Goal: Check status: Check status

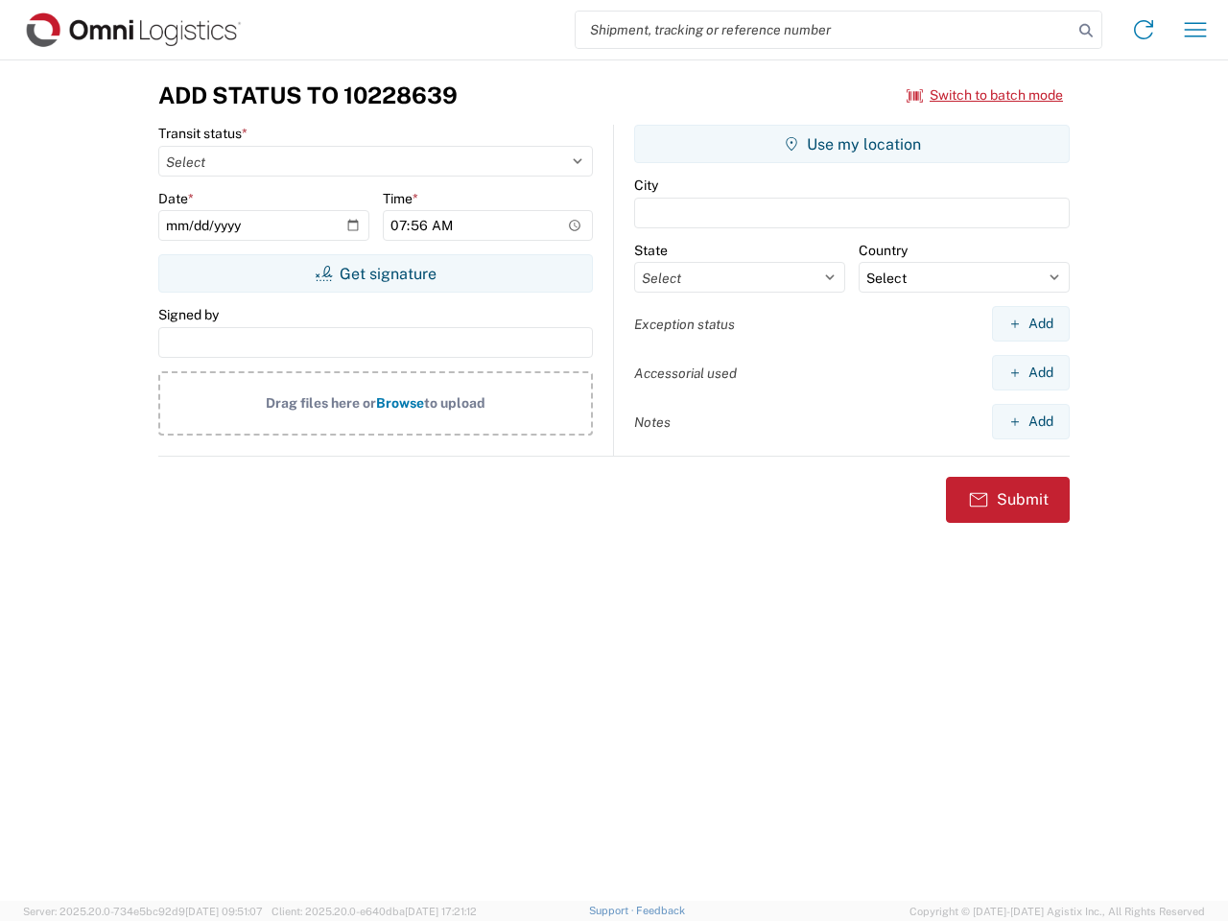
click at [824, 30] on input "search" at bounding box center [824, 30] width 497 height 36
click at [1086, 31] on icon at bounding box center [1086, 30] width 27 height 27
click at [1144, 30] on icon at bounding box center [1143, 29] width 31 height 31
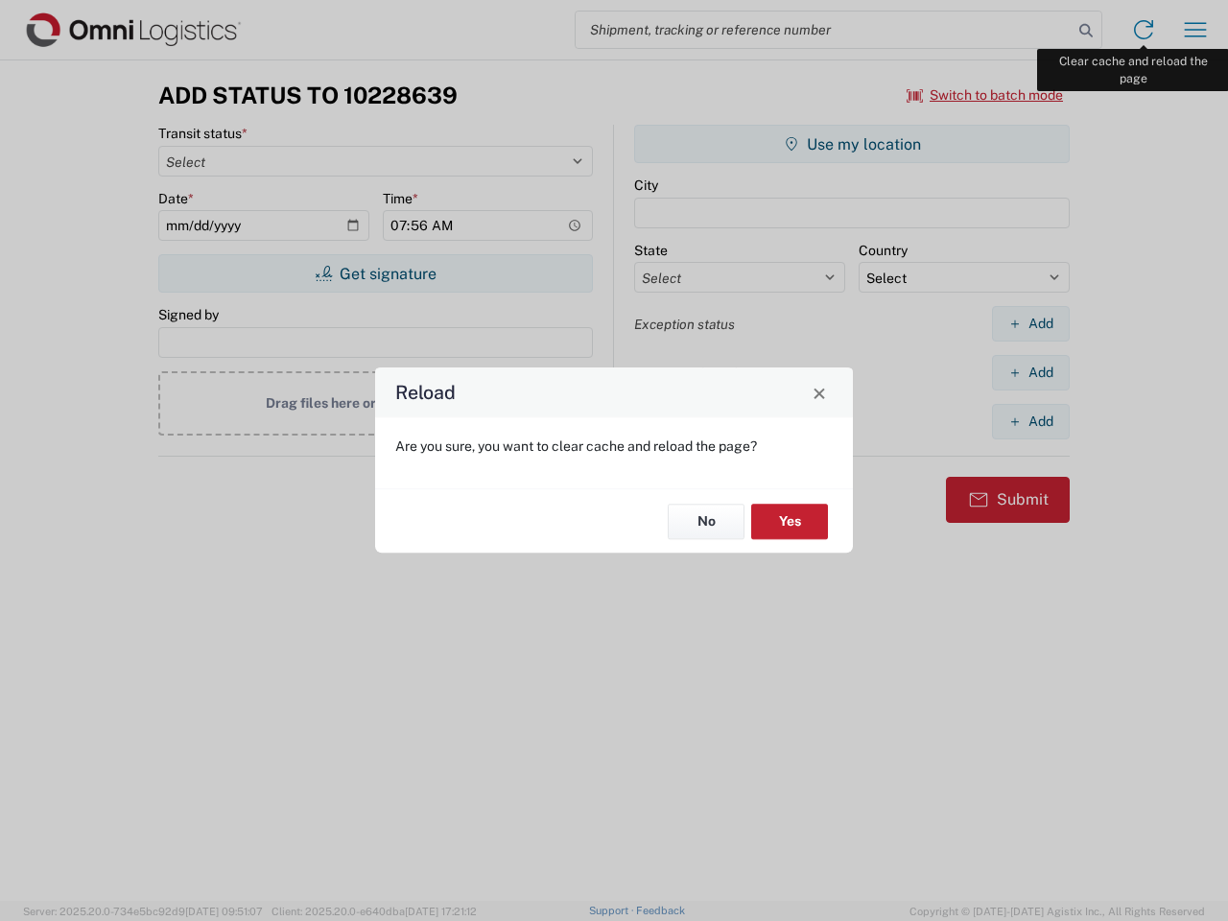
click at [1195, 30] on div "Reload Are you sure, you want to clear cache and reload the page? No Yes" at bounding box center [614, 460] width 1228 height 921
click at [985, 95] on div "Reload Are you sure, you want to clear cache and reload the page? No Yes" at bounding box center [614, 460] width 1228 height 921
click at [375, 273] on div "Reload Are you sure, you want to clear cache and reload the page? No Yes" at bounding box center [614, 460] width 1228 height 921
click at [852, 144] on div "Reload Are you sure, you want to clear cache and reload the page? No Yes" at bounding box center [614, 460] width 1228 height 921
click at [1030, 323] on div "Reload Are you sure, you want to clear cache and reload the page? No Yes" at bounding box center [614, 460] width 1228 height 921
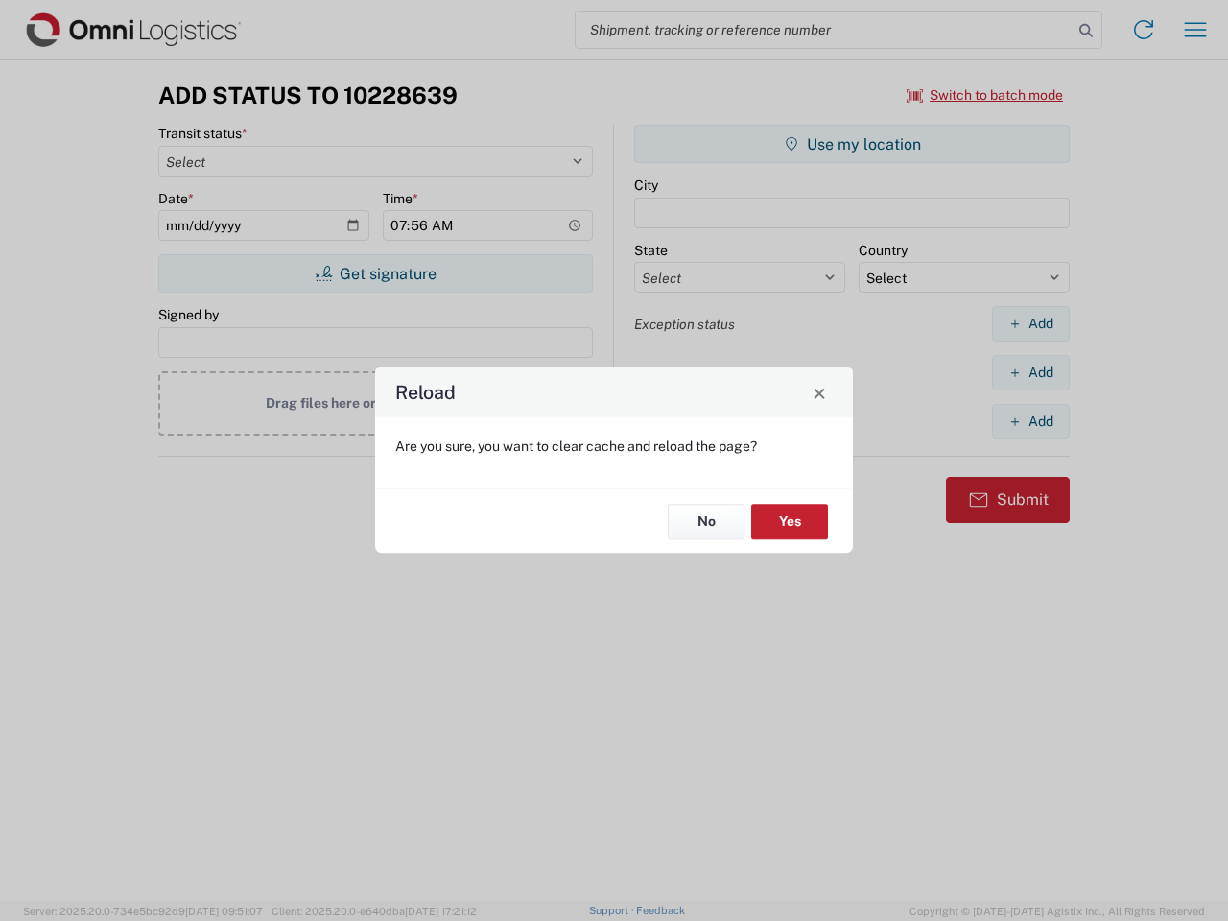
click at [1030, 372] on div "Reload Are you sure, you want to clear cache and reload the page? No Yes" at bounding box center [614, 460] width 1228 height 921
click at [1030, 421] on div "Reload Are you sure, you want to clear cache and reload the page? No Yes" at bounding box center [614, 460] width 1228 height 921
